Goal: Information Seeking & Learning: Check status

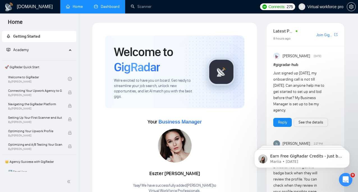
click at [100, 6] on link "Dashboard" at bounding box center [107, 6] width 26 height 5
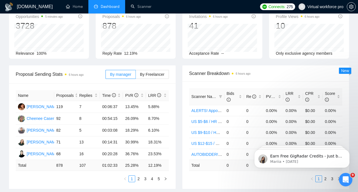
scroll to position [41, 0]
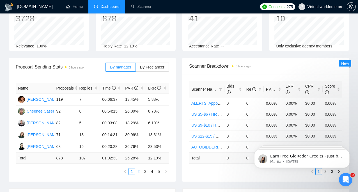
click at [138, 172] on link "2" at bounding box center [139, 172] width 6 height 6
click at [133, 172] on link "1" at bounding box center [132, 172] width 6 height 6
click at [286, 65] on span "Scanner Breakdown 6 hours ago" at bounding box center [265, 66] width 153 height 7
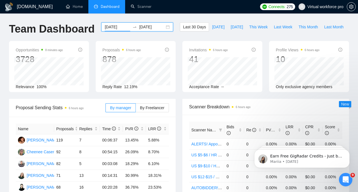
click at [114, 26] on input "[DATE]" at bounding box center [118, 27] width 26 height 6
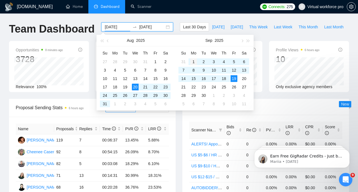
type input "[DATE]"
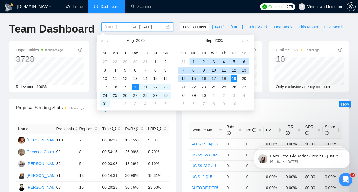
click at [192, 61] on div "1" at bounding box center [193, 61] width 7 height 7
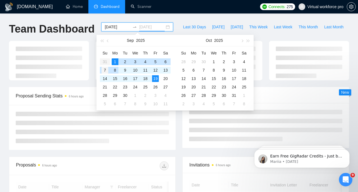
type input "[DATE]"
click at [104, 71] on div "7" at bounding box center [105, 70] width 7 height 7
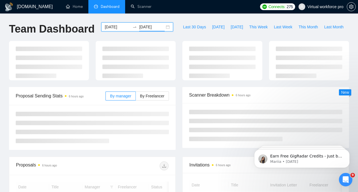
click at [181, 11] on ul "Home Dashboard Scanner" at bounding box center [154, 6] width 192 height 13
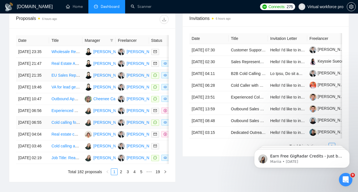
scroll to position [155, 0]
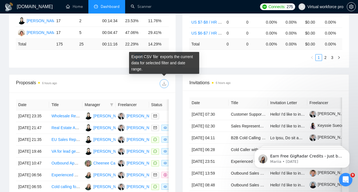
click at [165, 82] on icon "download" at bounding box center [164, 83] width 4 height 4
